Goal: Information Seeking & Learning: Learn about a topic

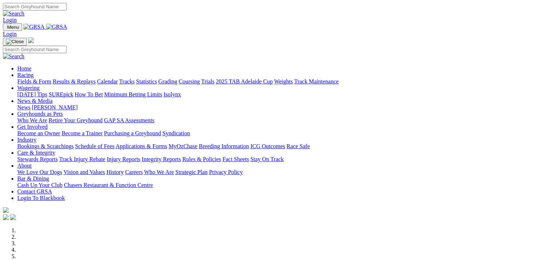
click at [23, 79] on link "Fields & Form" at bounding box center [34, 82] width 34 height 6
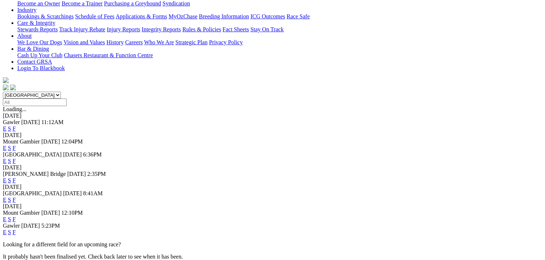
scroll to position [144, 0]
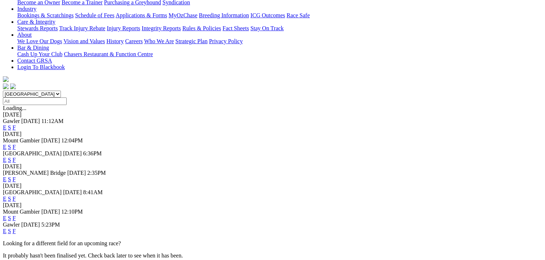
click at [16, 215] on link "F" at bounding box center [14, 218] width 3 height 6
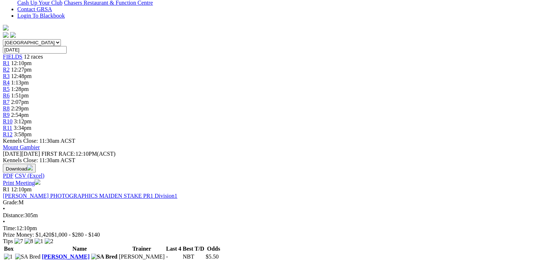
scroll to position [108, 0]
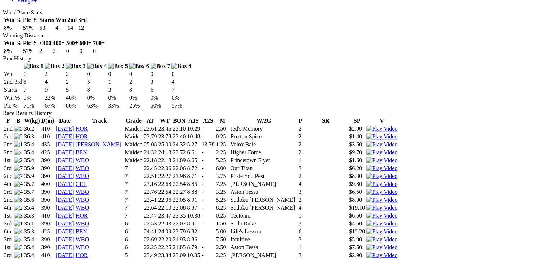
scroll to position [324, 0]
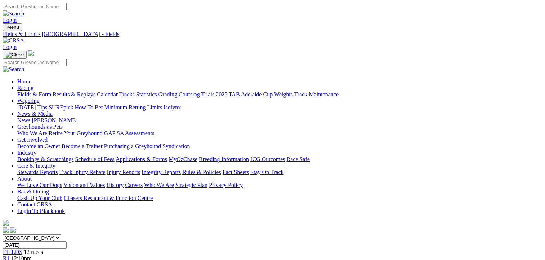
scroll to position [108, 0]
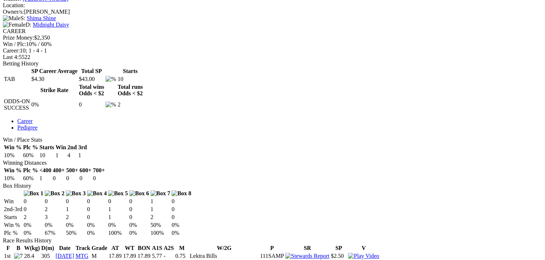
scroll to position [288, 0]
